Goal: Task Accomplishment & Management: Manage account settings

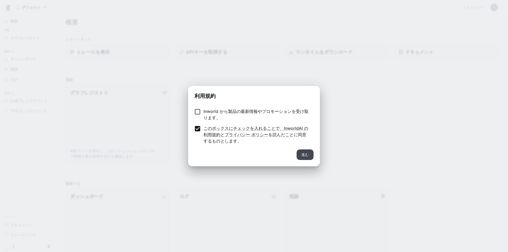
click at [297, 152] on div "進む" at bounding box center [254, 157] width 132 height 17
click at [301, 153] on button "進む" at bounding box center [304, 154] width 17 height 11
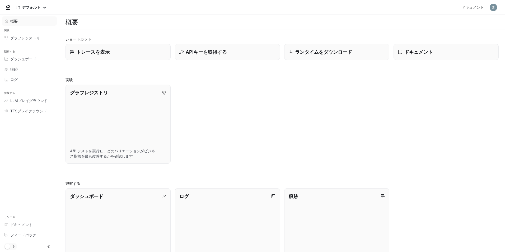
click at [24, 23] on div "概要" at bounding box center [32, 21] width 44 height 6
click at [14, 24] on span "概要" at bounding box center [13, 21] width 7 height 6
click at [22, 38] on font "グラフレジストリ" at bounding box center [25, 38] width 30 height 4
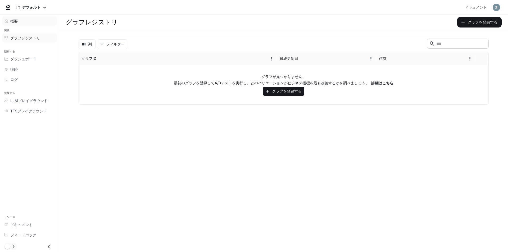
click at [24, 21] on div "概要" at bounding box center [32, 21] width 44 height 6
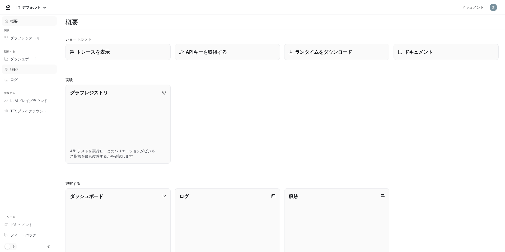
click at [20, 71] on div "痕跡" at bounding box center [32, 69] width 44 height 6
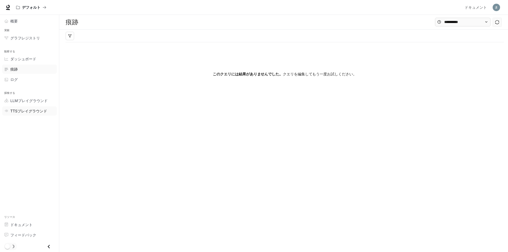
click at [18, 107] on link "TTSプレイグラウンド" at bounding box center [29, 110] width 55 height 9
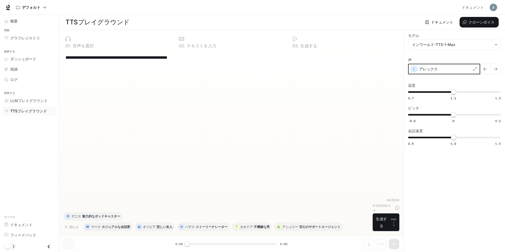
click at [412, 70] on icon "button" at bounding box center [414, 68] width 5 height 5
click at [477, 69] on div "アレックス" at bounding box center [444, 69] width 72 height 11
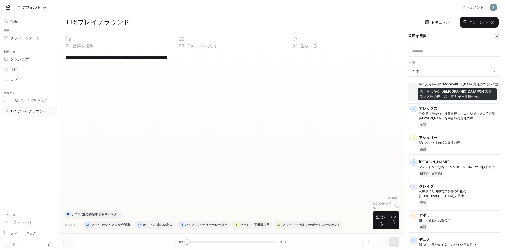
scroll to position [26, 0]
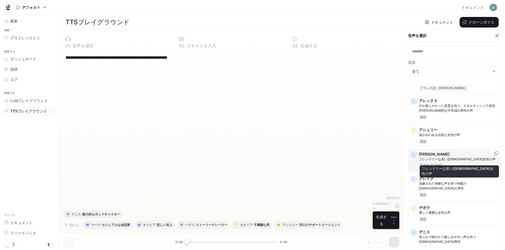
click at [466, 159] on font "フレンドリーな若い[DEMOGRAPHIC_DATA]女性の声" at bounding box center [457, 159] width 77 height 4
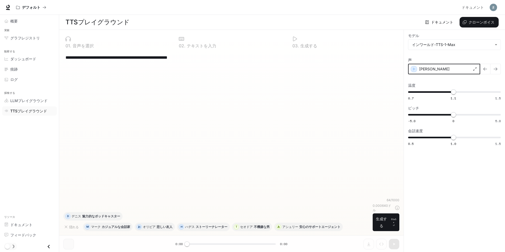
click at [414, 70] on icon "button" at bounding box center [414, 68] width 2 height 3
click at [439, 71] on div "[PERSON_NAME]" at bounding box center [444, 69] width 72 height 11
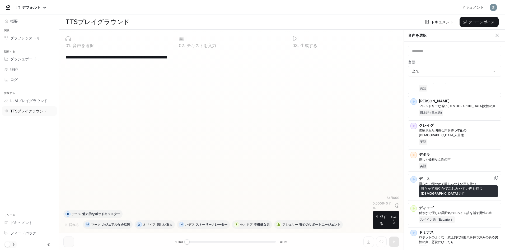
scroll to position [2, 0]
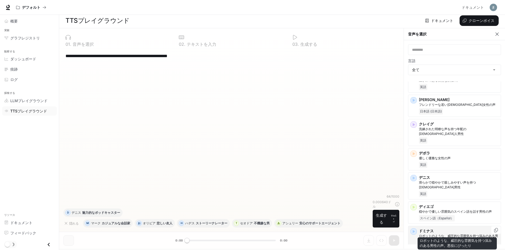
click at [471, 234] on font "ロボットのような、威圧的な雰囲気を持つ深みのある男性の声。悪役にぴったり" at bounding box center [458, 238] width 79 height 9
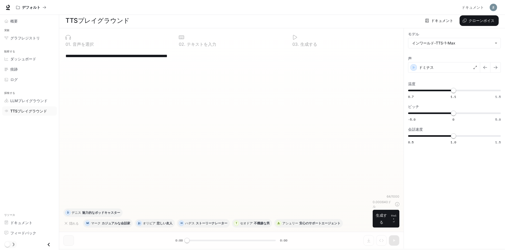
scroll to position [0, 0]
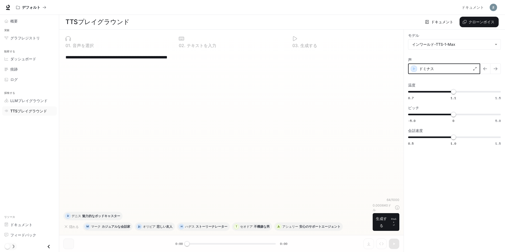
click at [416, 69] on icon "button" at bounding box center [414, 68] width 5 height 5
click at [442, 68] on div "ドミナス" at bounding box center [444, 68] width 72 height 11
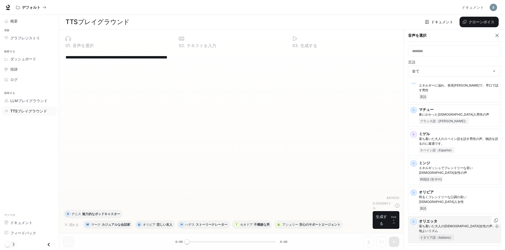
scroll to position [899, 0]
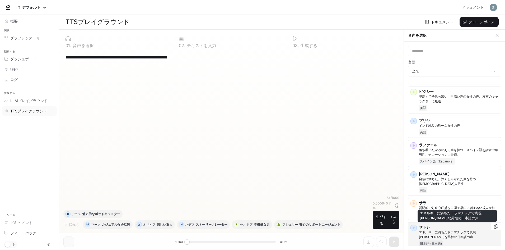
click at [446, 230] on p "エネルギーに満ちたドラマチックで表現[PERSON_NAME]な男性の日本語の声" at bounding box center [459, 235] width 80 height 10
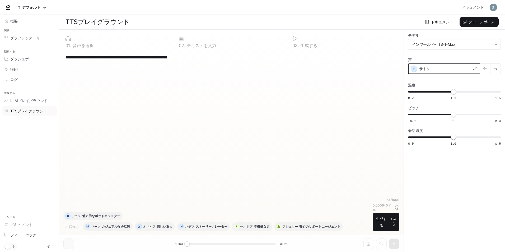
click at [413, 72] on div "button" at bounding box center [414, 69] width 6 height 6
click at [439, 69] on div "サトシ" at bounding box center [444, 68] width 72 height 11
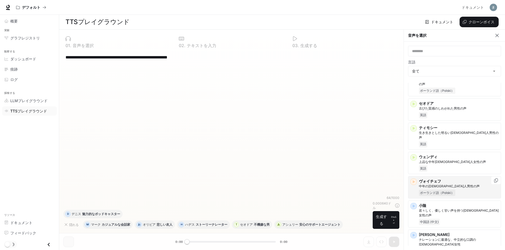
scroll to position [2, 0]
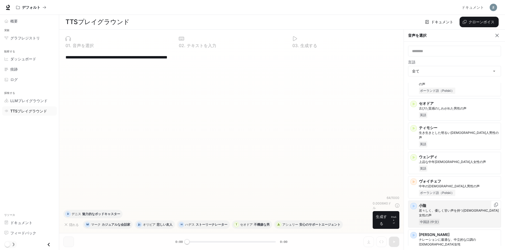
click at [462, 203] on p "小陰" at bounding box center [459, 205] width 80 height 5
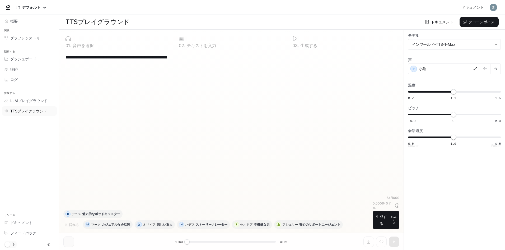
scroll to position [0, 0]
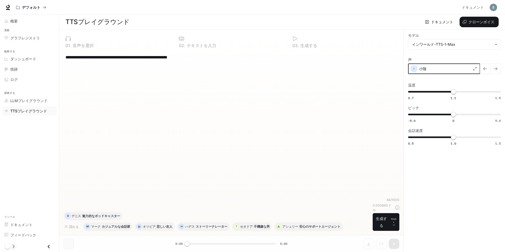
click at [414, 67] on icon "button" at bounding box center [414, 68] width 5 height 5
click at [454, 71] on div "小陰" at bounding box center [444, 68] width 72 height 11
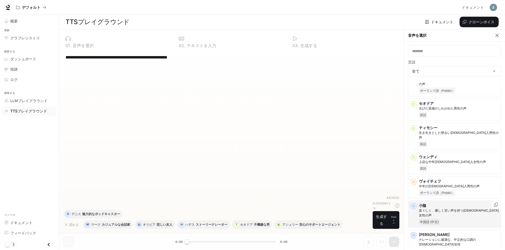
scroll to position [2, 0]
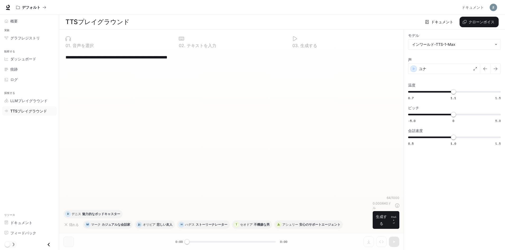
scroll to position [0, 0]
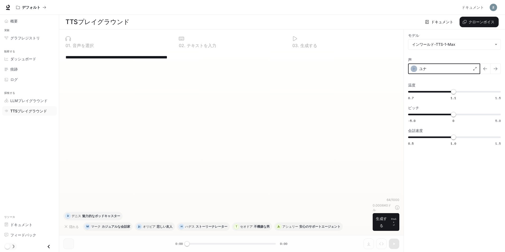
click at [413, 67] on icon "button" at bounding box center [414, 68] width 5 height 5
click at [453, 65] on div "ユナ" at bounding box center [444, 68] width 72 height 11
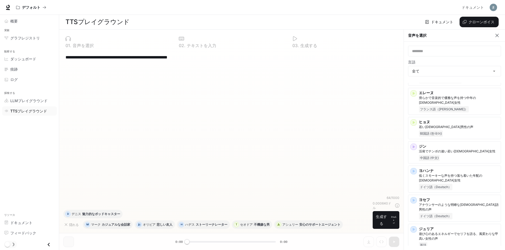
scroll to position [423, 0]
click at [456, 130] on div "韓国語 (한국어)" at bounding box center [459, 133] width 80 height 6
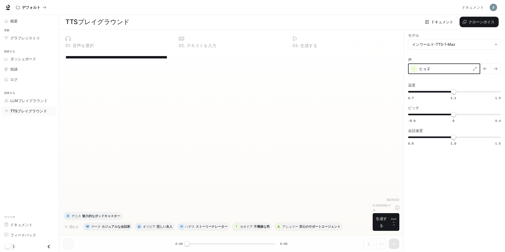
click at [416, 69] on icon "button" at bounding box center [414, 68] width 5 height 5
click at [445, 67] on div "ヒョヌ" at bounding box center [444, 68] width 72 height 11
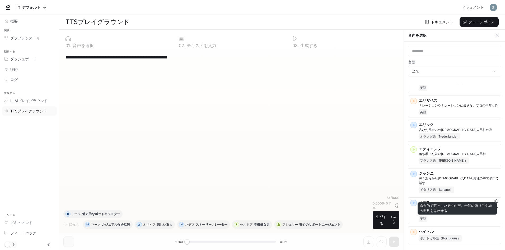
scroll to position [291, 0]
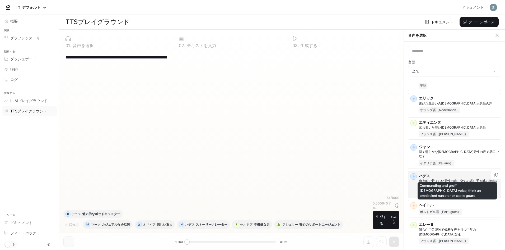
click at [465, 178] on p "命令的で荒々しい男性の声。全知の語り手や城の衛兵を思わせる" at bounding box center [459, 183] width 80 height 10
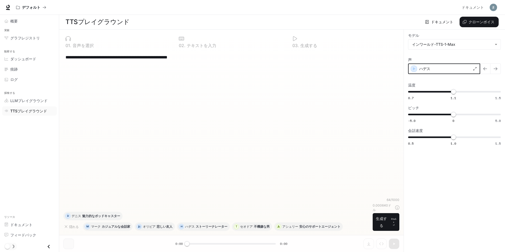
click at [412, 67] on icon "button" at bounding box center [414, 68] width 5 height 5
click at [451, 71] on div "ハデス" at bounding box center [444, 68] width 72 height 11
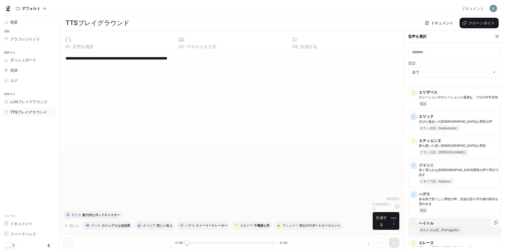
scroll to position [344, 0]
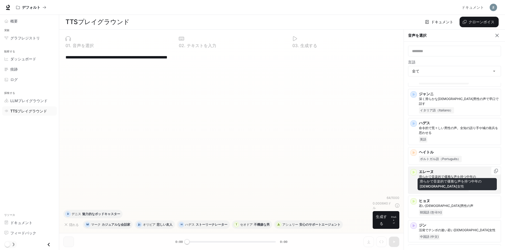
click at [446, 174] on font "滑らかで音楽的で優雅な声を持つ中年の[DEMOGRAPHIC_DATA]女性" at bounding box center [447, 178] width 57 height 9
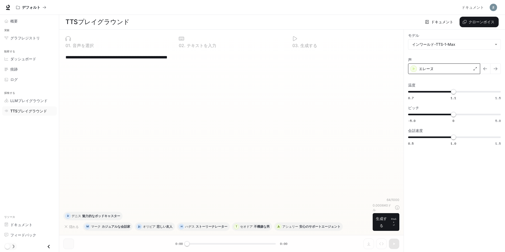
click at [415, 72] on div "エレーヌ" at bounding box center [444, 68] width 72 height 11
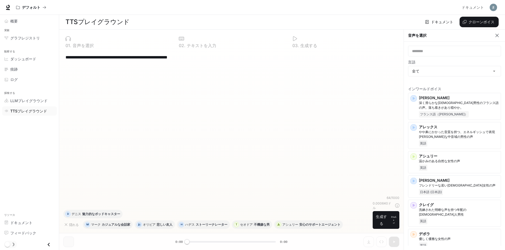
click at [425, 31] on div "音声を選択" at bounding box center [455, 36] width 102 height 12
click at [499, 38] on icon "button" at bounding box center [497, 35] width 5 height 5
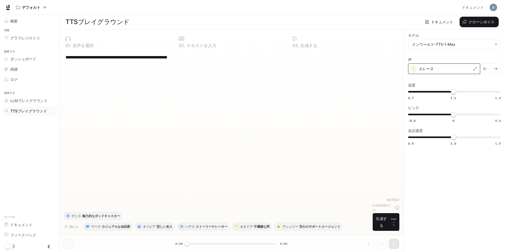
click at [440, 70] on div "エレーヌ" at bounding box center [444, 68] width 72 height 11
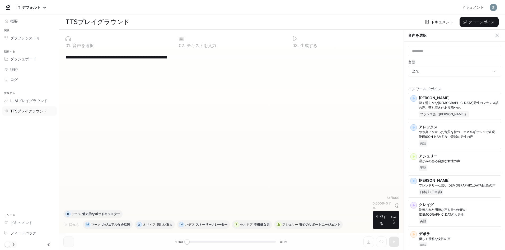
click at [499, 34] on icon "button" at bounding box center [497, 35] width 5 height 5
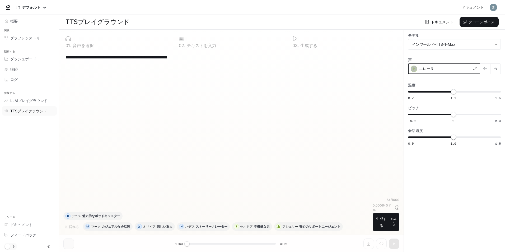
click at [417, 68] on div "button" at bounding box center [414, 69] width 6 height 6
click at [68, 227] on icon "button" at bounding box center [66, 226] width 4 height 4
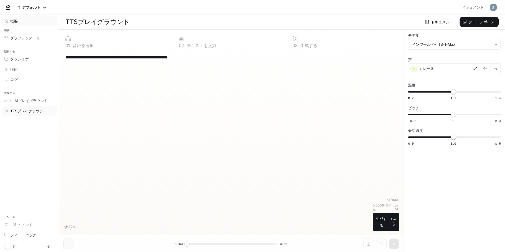
click at [14, 24] on span "概要" at bounding box center [13, 21] width 7 height 6
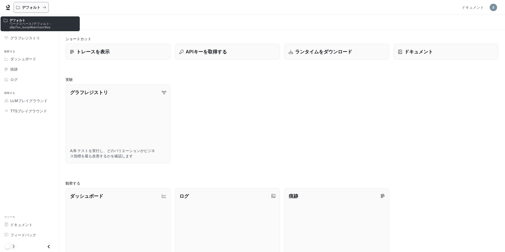
click at [31, 5] on font "デフォルト" at bounding box center [31, 7] width 19 height 4
click at [28, 6] on font "デフォルト" at bounding box center [31, 7] width 19 height 4
click at [28, 6] on p "デフォルト" at bounding box center [31, 7] width 19 height 4
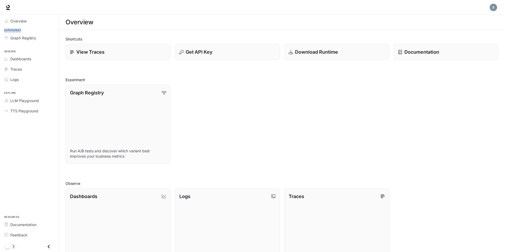
click at [28, 6] on div at bounding box center [252, 7] width 505 height 15
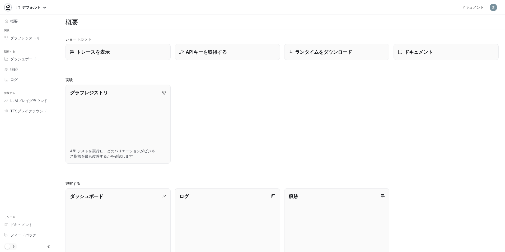
click at [10, 5] on icon at bounding box center [7, 7] width 5 height 5
click at [208, 59] on button "APIキーを取得する" at bounding box center [227, 52] width 106 height 16
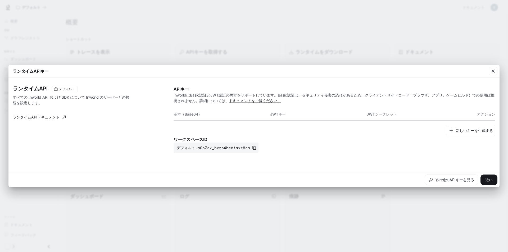
click at [315, 80] on div "ランタイムAPI デフォルト すべての Inworld API および SDK について Inworld のサーバーとの接続を設定します。 ランタイムAPIド…" at bounding box center [254, 125] width 482 height 90
click at [495, 71] on icon "button" at bounding box center [492, 70] width 5 height 5
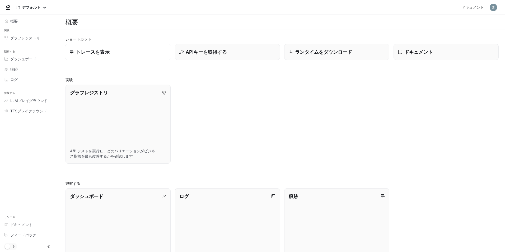
click at [135, 52] on div "トレースを表示" at bounding box center [118, 51] width 97 height 7
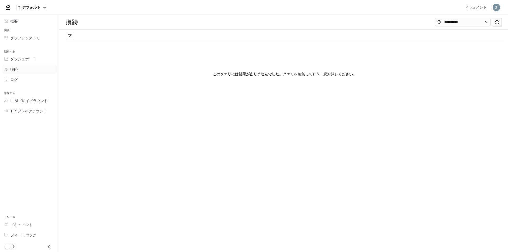
drag, startPoint x: 154, startPoint y: 38, endPoint x: 158, endPoint y: 37, distance: 4.6
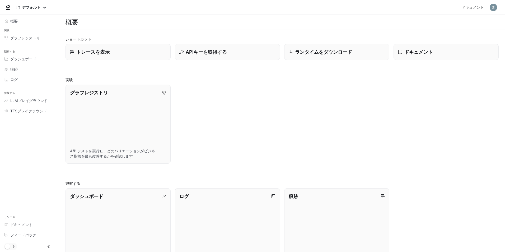
click at [46, 247] on icon "引き出しを閉じる" at bounding box center [48, 246] width 7 height 7
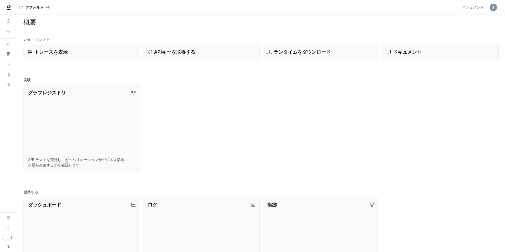
click at [8, 243] on icon "Open drawer" at bounding box center [8, 246] width 7 height 7
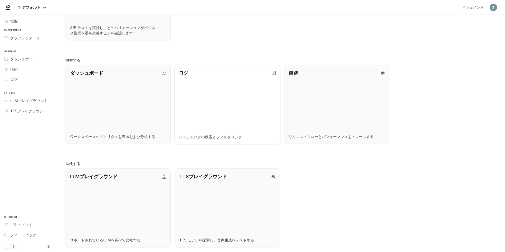
scroll to position [125, 0]
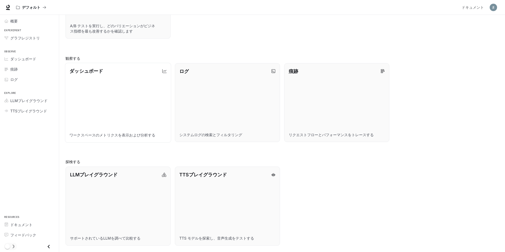
click at [132, 138] on link "ダッシュボード ワークスペースのメトリクスを表示および分析する" at bounding box center [118, 103] width 106 height 80
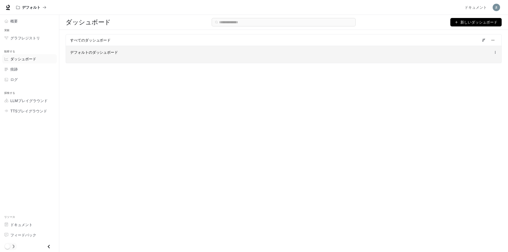
click at [494, 55] on div "デフォルトのダッシュボード" at bounding box center [283, 52] width 427 height 6
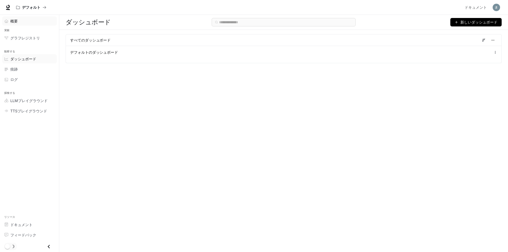
click at [18, 21] on div "概要" at bounding box center [32, 21] width 44 height 6
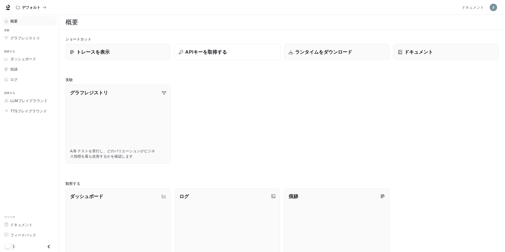
click at [243, 53] on div "APIキーを取得する" at bounding box center [227, 51] width 97 height 7
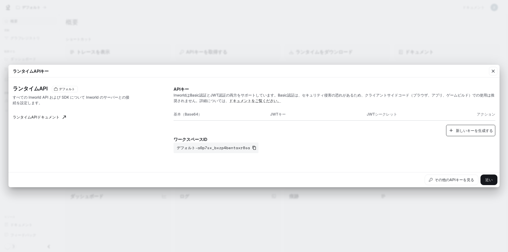
click at [467, 130] on font "新しいキーを生成する" at bounding box center [473, 130] width 37 height 4
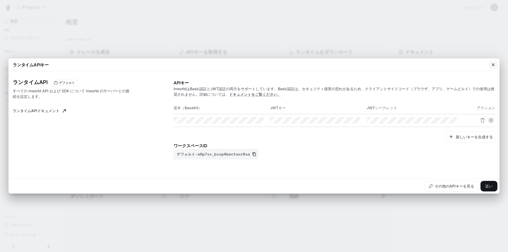
click at [494, 62] on div "button" at bounding box center [493, 65] width 8 height 8
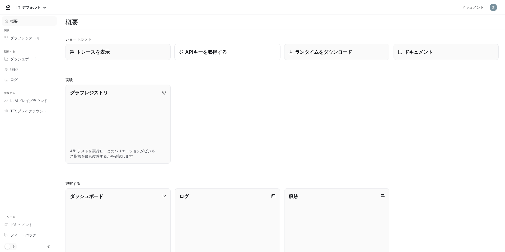
click at [219, 48] on button "APIキーを取得する" at bounding box center [227, 52] width 106 height 16
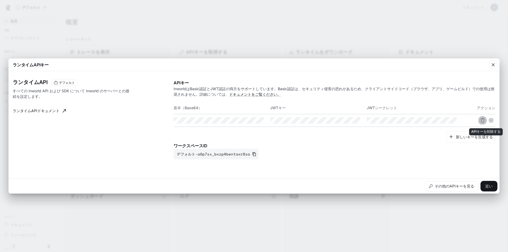
click at [484, 120] on icon "APIキーを削除する" at bounding box center [482, 120] width 4 height 4
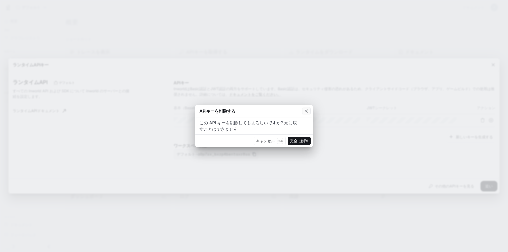
click at [307, 110] on icon "button" at bounding box center [306, 110] width 3 height 3
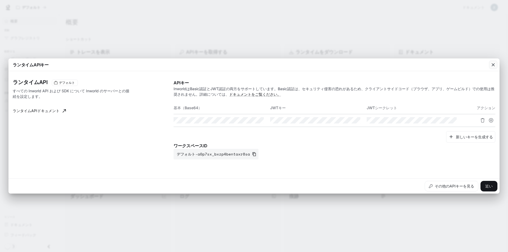
click at [495, 64] on icon "button" at bounding box center [492, 64] width 5 height 5
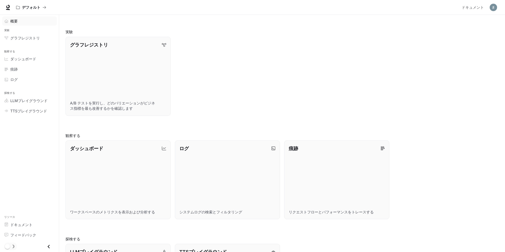
scroll to position [125, 0]
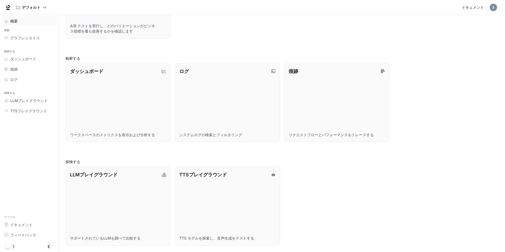
click at [465, 8] on font "ドキュメント" at bounding box center [473, 7] width 22 height 4
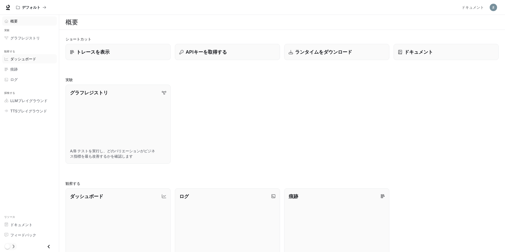
click at [8, 62] on link "ダッシュボード" at bounding box center [29, 58] width 55 height 9
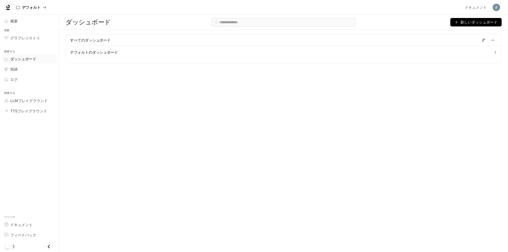
drag, startPoint x: 72, startPoint y: 44, endPoint x: 75, endPoint y: 43, distance: 2.8
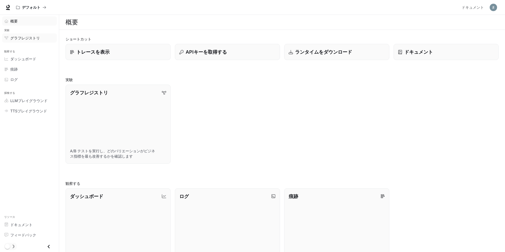
click at [38, 38] on font "グラフレジストリ" at bounding box center [25, 38] width 30 height 4
click at [29, 24] on link "概要" at bounding box center [29, 20] width 55 height 9
click at [106, 55] on p "トレースを表示" at bounding box center [93, 51] width 34 height 7
